Goal: Find contact information: Find contact information

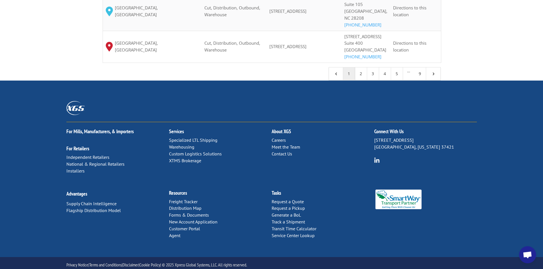
scroll to position [627, 0]
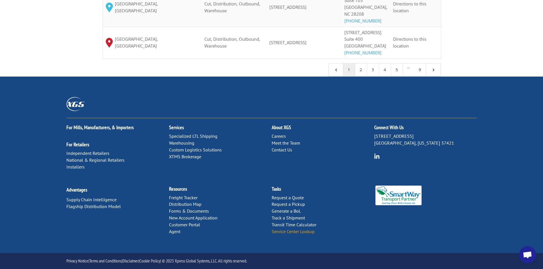
click at [294, 234] on link "Service Center Lookup" at bounding box center [292, 232] width 43 height 6
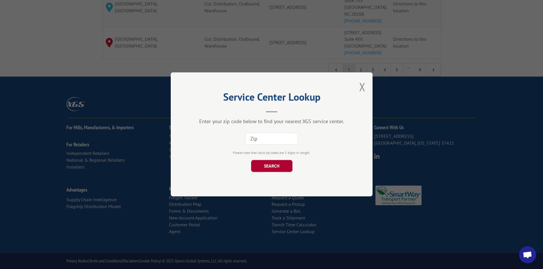
paste input "97703"
type input "97703"
click at [274, 166] on button "SEARCH" at bounding box center [271, 166] width 41 height 12
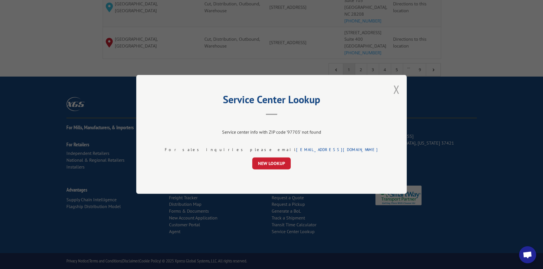
click at [393, 89] on button "Close modal" at bounding box center [396, 89] width 6 height 15
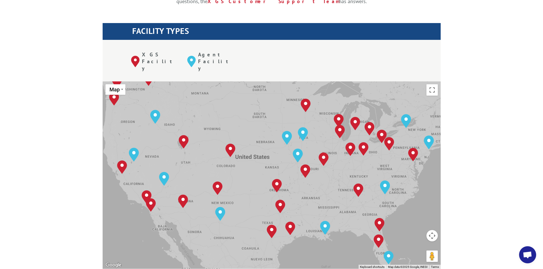
scroll to position [199, 0]
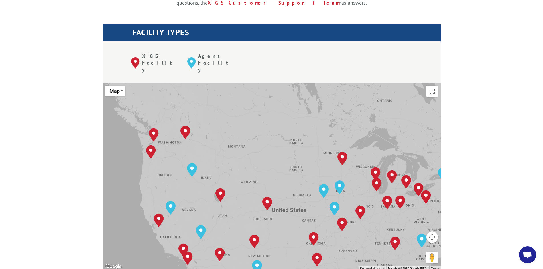
drag, startPoint x: 256, startPoint y: 144, endPoint x: 294, endPoint y: 198, distance: 65.9
click at [294, 198] on div "[GEOGRAPHIC_DATA], [GEOGRAPHIC_DATA] [GEOGRAPHIC_DATA], [GEOGRAPHIC_DATA] [GEOG…" at bounding box center [272, 176] width 338 height 187
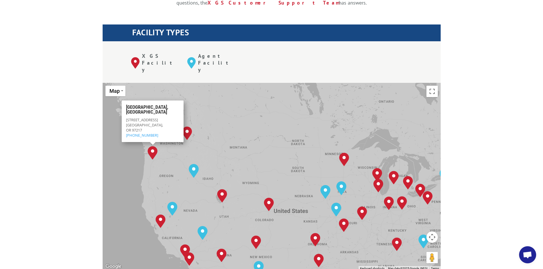
click at [150, 117] on span "[STREET_ADDRESS]" at bounding box center [142, 119] width 32 height 5
drag, startPoint x: 150, startPoint y: 94, endPoint x: 152, endPoint y: 100, distance: 6.2
click at [152, 117] on p "[STREET_ADDRESS] (503) 289-1360" at bounding box center [152, 127] width 53 height 21
copy p "[STREET_ADDRESS]"
